Goal: Find contact information: Find contact information

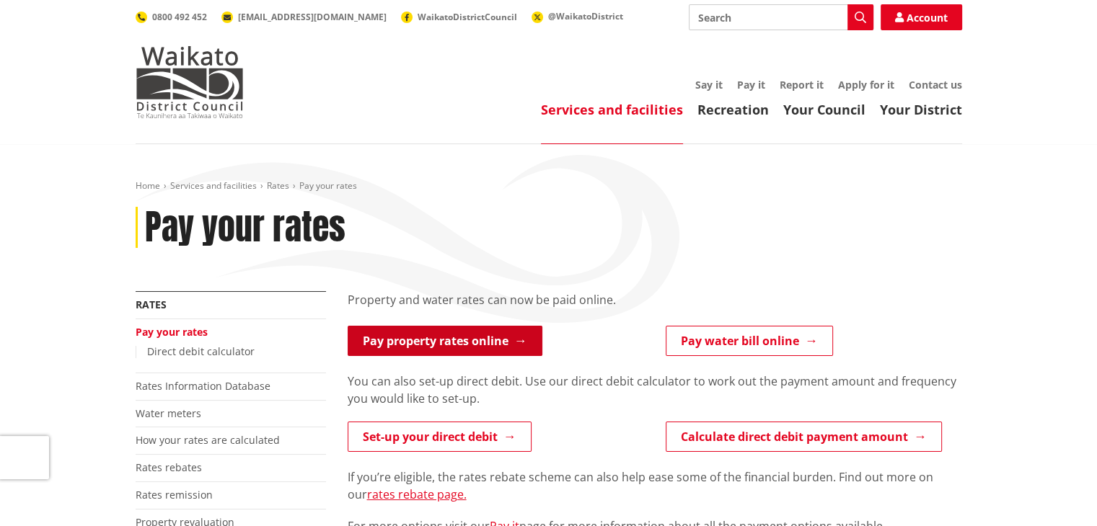
click at [441, 335] on link "Pay property rates online" at bounding box center [445, 341] width 195 height 30
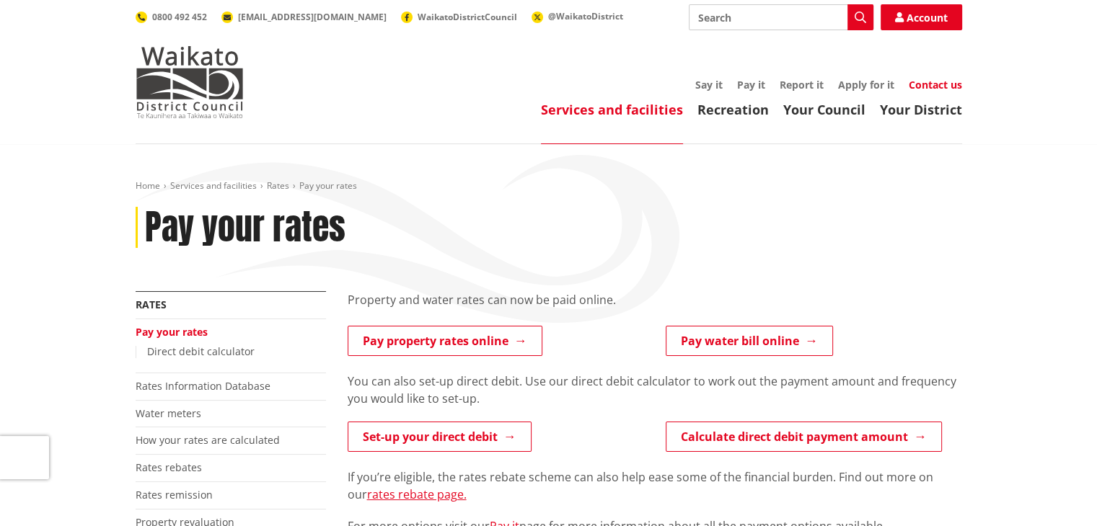
click at [937, 84] on link "Contact us" at bounding box center [934, 85] width 53 height 14
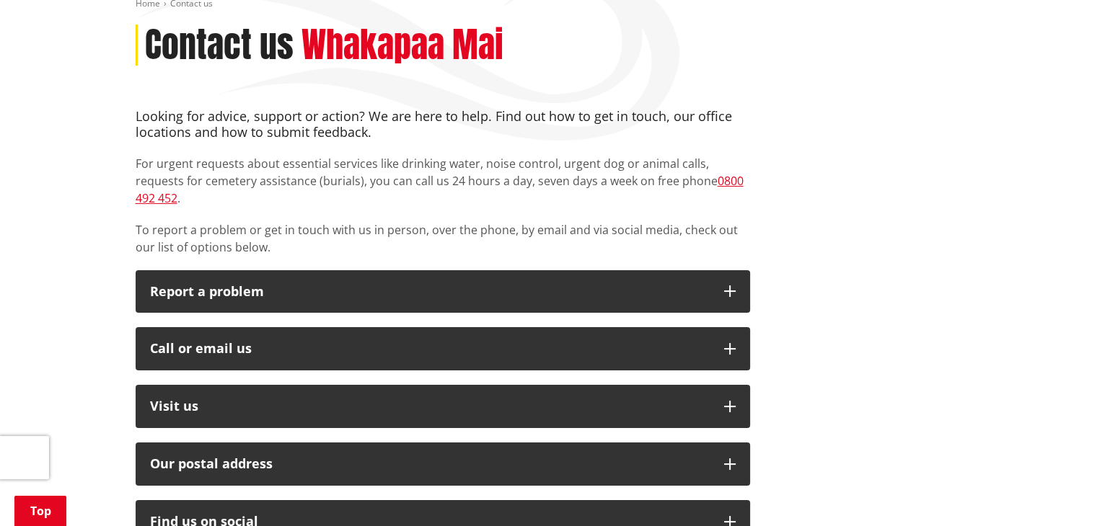
scroll to position [360, 0]
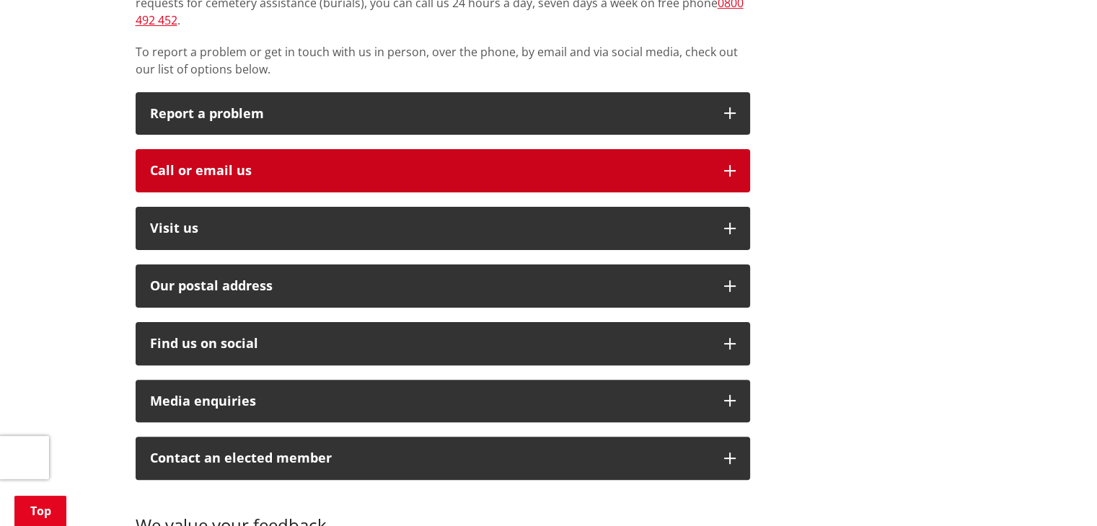
click at [248, 164] on div "Call or email us" at bounding box center [429, 171] width 559 height 14
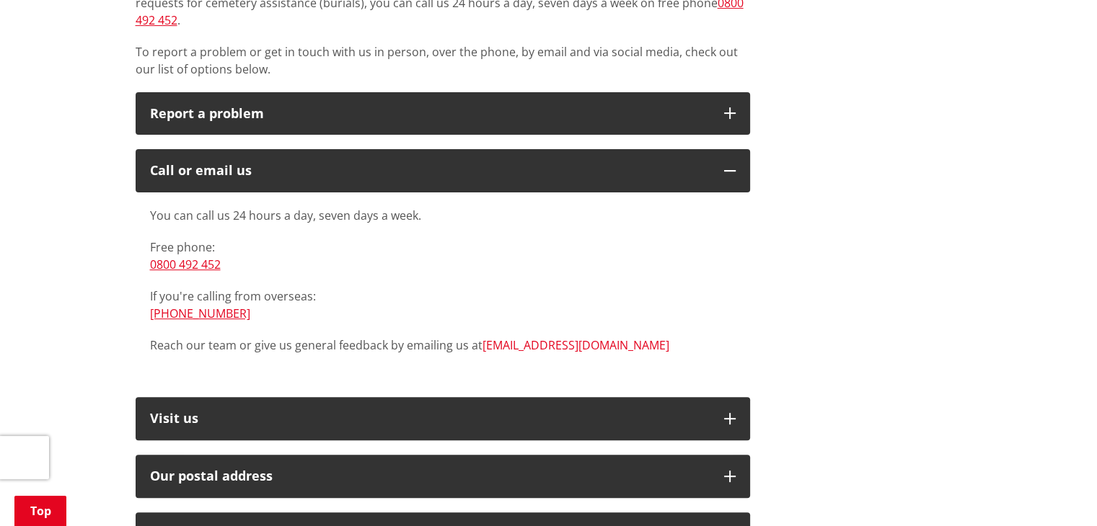
click at [539, 337] on link "[EMAIL_ADDRESS][DOMAIN_NAME]" at bounding box center [575, 345] width 187 height 16
click at [521, 337] on link "[EMAIL_ADDRESS][DOMAIN_NAME]" at bounding box center [575, 345] width 187 height 16
drag, startPoint x: 588, startPoint y: 328, endPoint x: 482, endPoint y: 335, distance: 106.9
click at [482, 337] on p "Reach our team or give us general feedback by emailing us at info@waidc.govt.nz" at bounding box center [442, 345] width 585 height 17
copy link "[EMAIL_ADDRESS][DOMAIN_NAME]"
